Goal: Navigation & Orientation: Find specific page/section

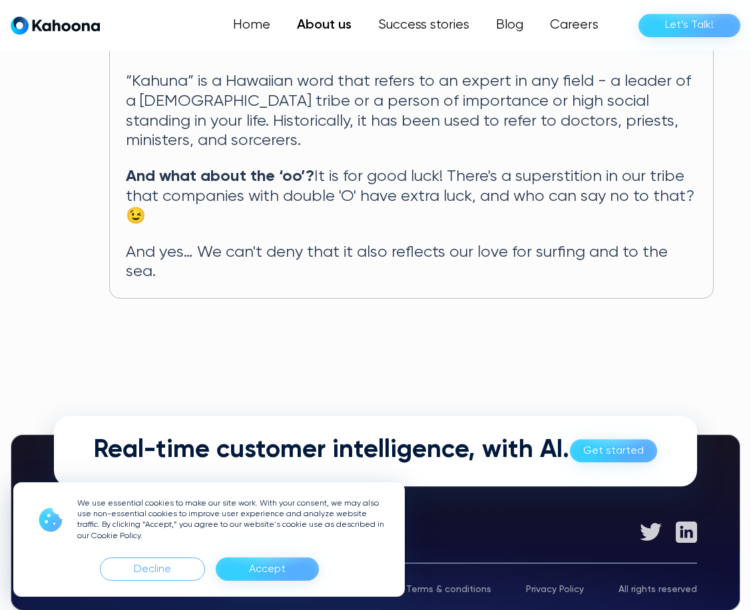
scroll to position [781, 0]
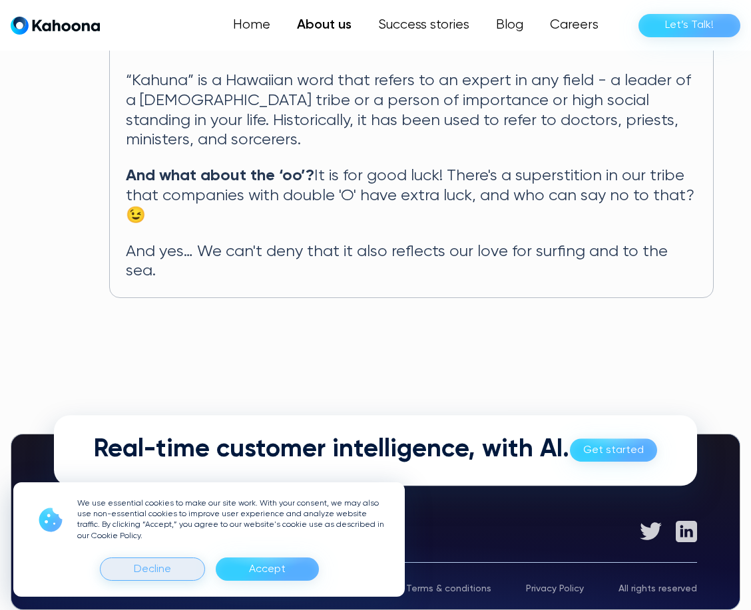
click at [160, 569] on div "Decline" at bounding box center [152, 569] width 37 height 21
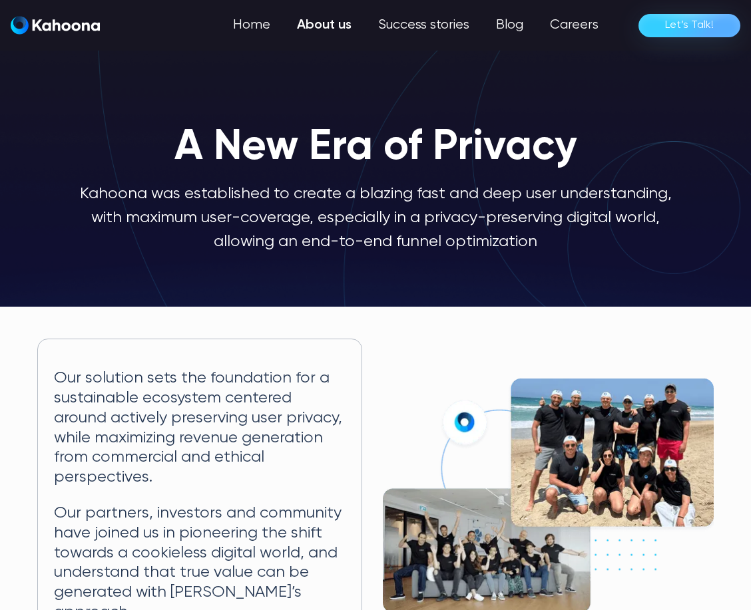
scroll to position [0, 0]
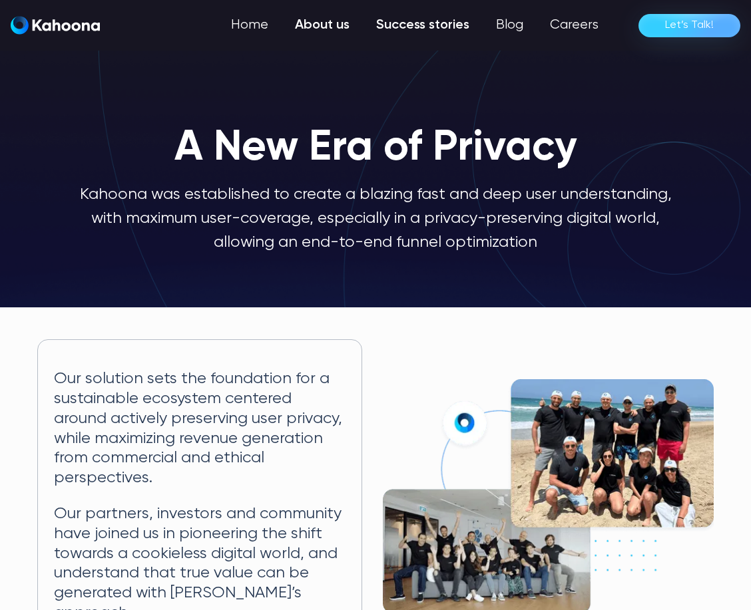
click at [403, 27] on link "Success stories" at bounding box center [423, 25] width 120 height 27
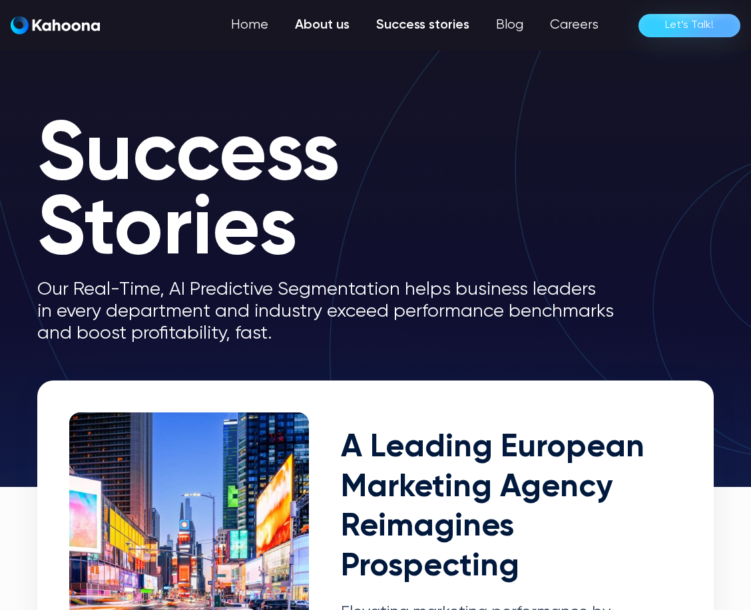
click at [315, 23] on link "About us" at bounding box center [322, 25] width 81 height 27
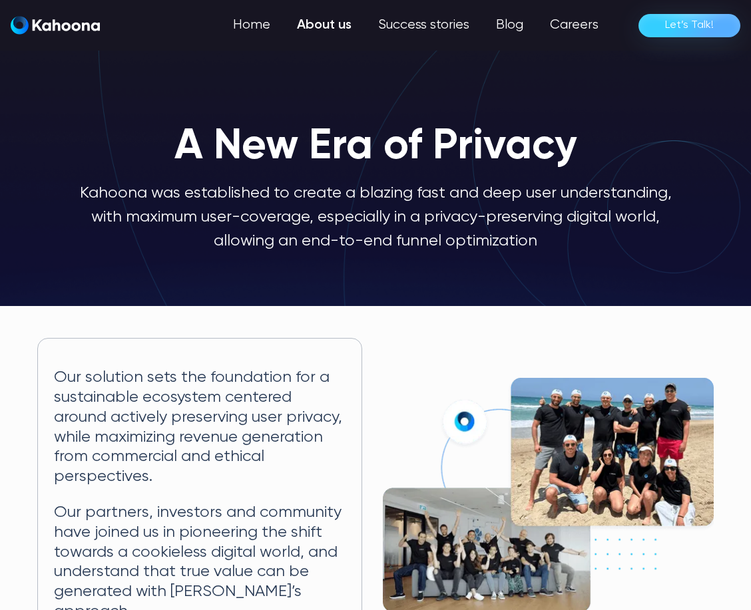
scroll to position [1, 0]
